Goal: Obtain resource: Download file/media

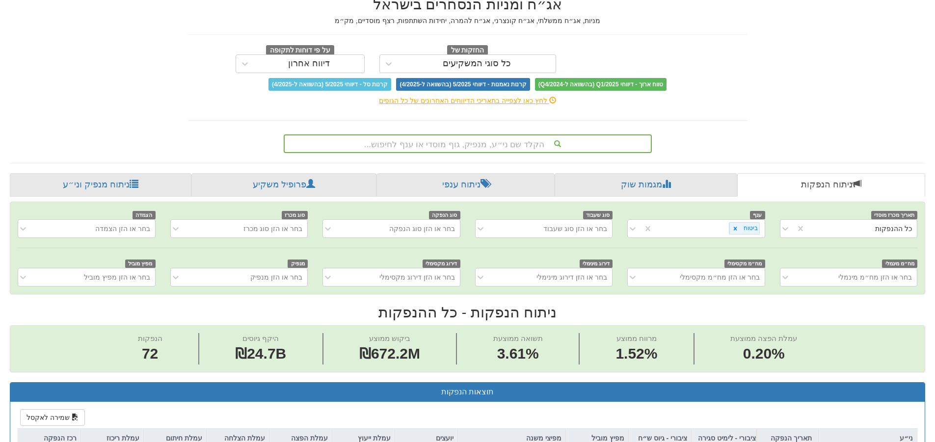
scroll to position [0, -28]
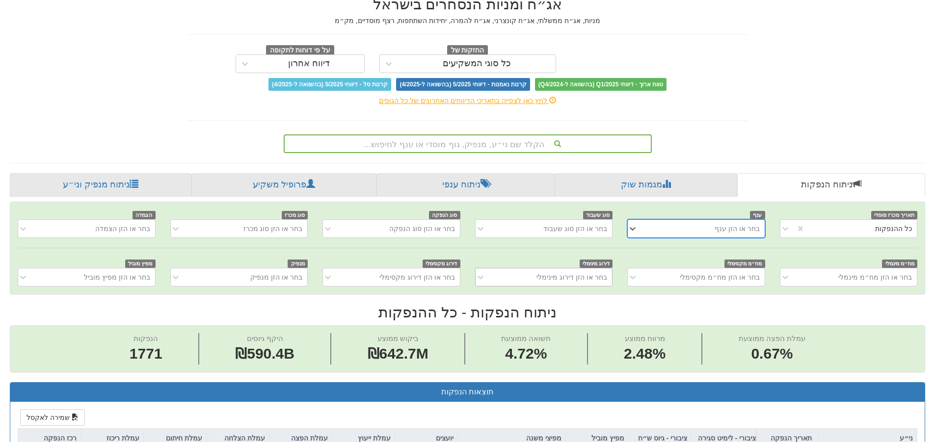
click at [499, 276] on div "בחר או הזן דירוג מינימלי" at bounding box center [551, 277] width 121 height 16
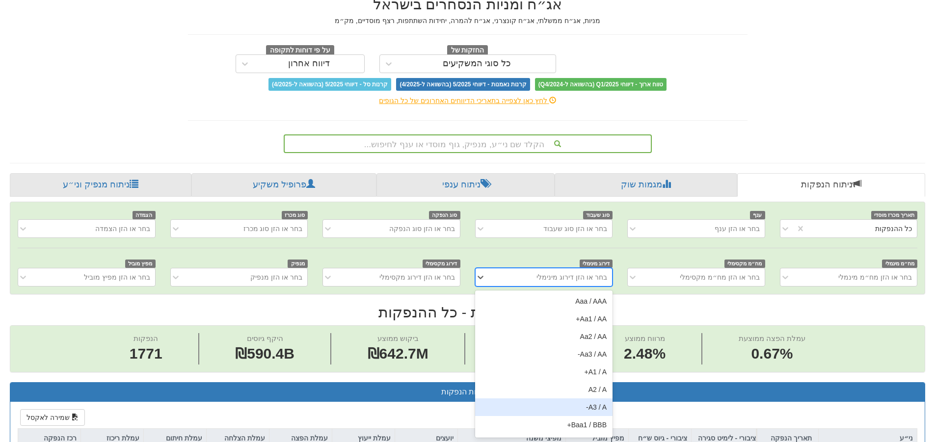
click at [607, 407] on div "A3 / A-" at bounding box center [543, 408] width 137 height 18
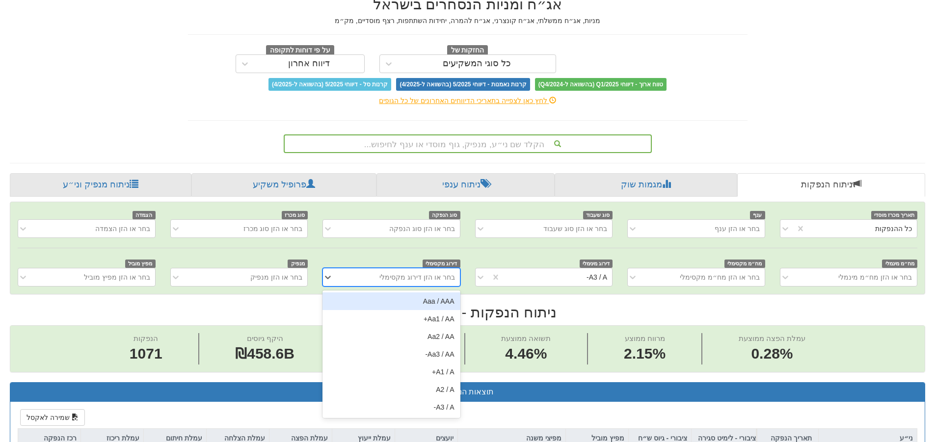
click at [396, 281] on div "בחר או הזן דירוג מקסימלי" at bounding box center [417, 277] width 76 height 10
click at [418, 317] on div "Aa1 / AA+" at bounding box center [391, 319] width 137 height 18
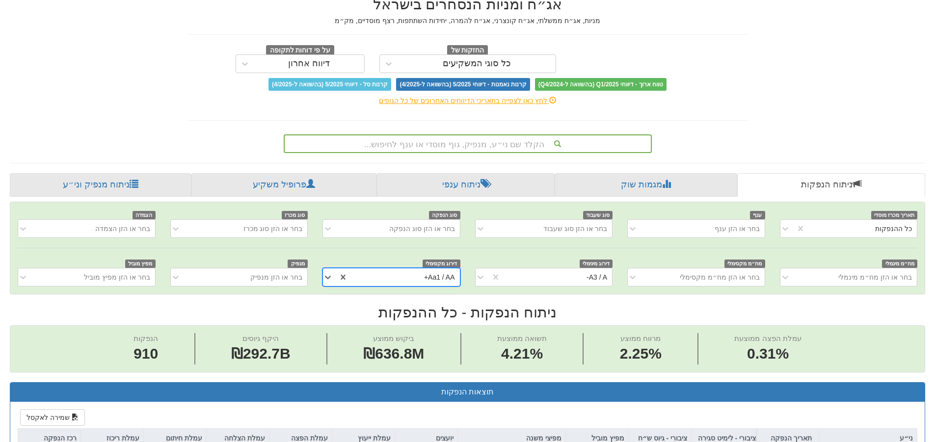
scroll to position [0, -91]
click at [790, 226] on icon at bounding box center [785, 229] width 10 height 10
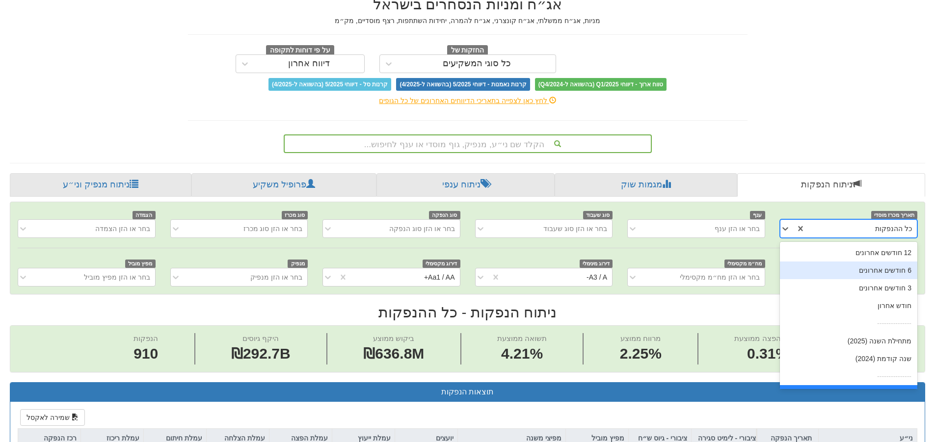
click at [855, 269] on div "6 חודשים אחרונים" at bounding box center [848, 271] width 137 height 18
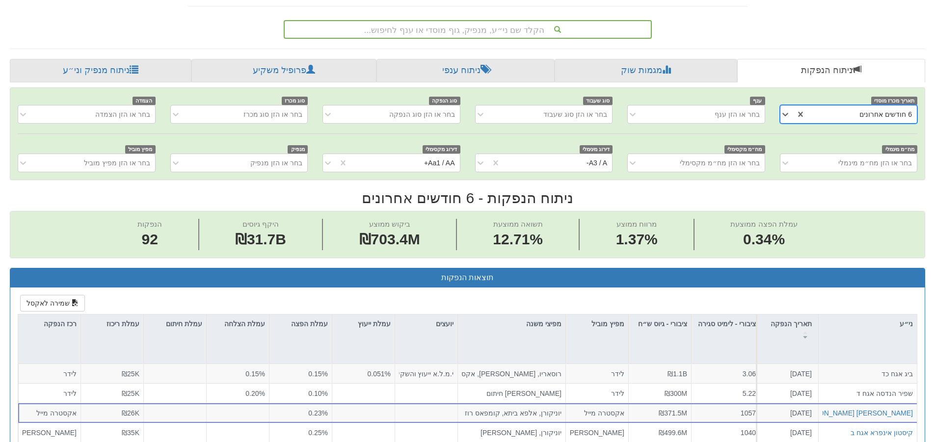
scroll to position [196, 0]
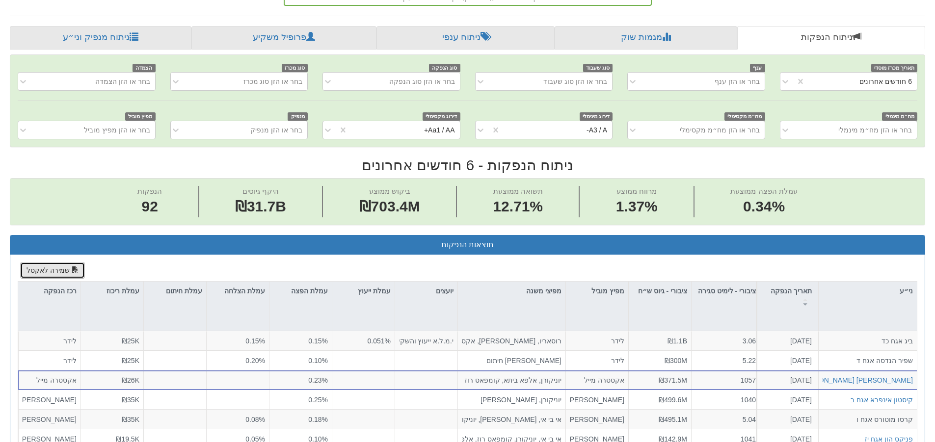
click at [51, 270] on button "שמירה לאקסל" at bounding box center [52, 270] width 65 height 17
click at [785, 81] on icon at bounding box center [785, 82] width 10 height 10
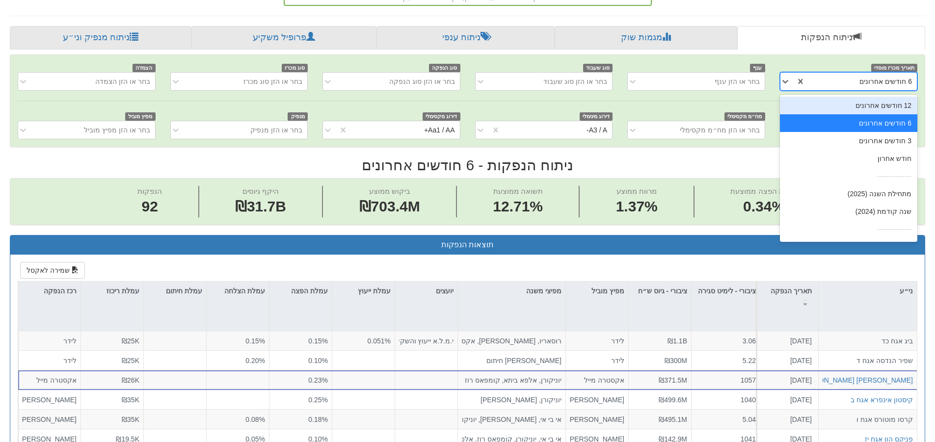
click at [836, 110] on div "12 חודשים אחרונים" at bounding box center [848, 106] width 137 height 18
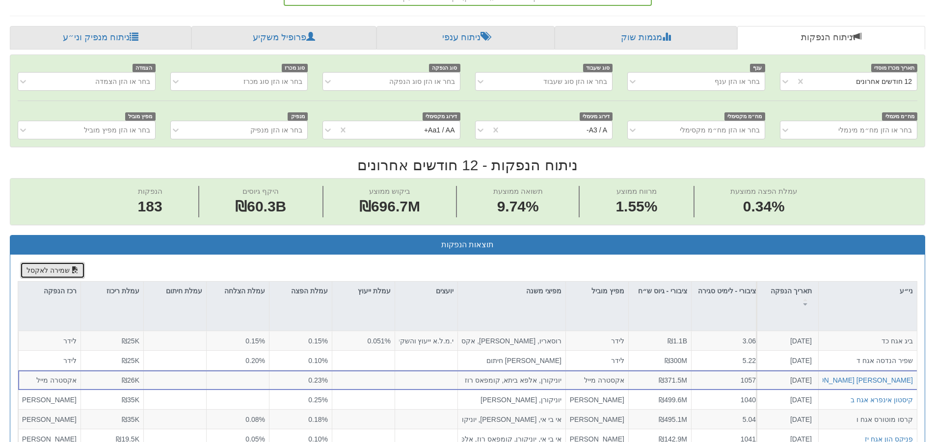
click at [67, 262] on button "שמירה לאקסל" at bounding box center [52, 270] width 65 height 17
